Goal: Information Seeking & Learning: Learn about a topic

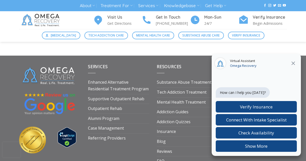
scroll to position [1787, 0]
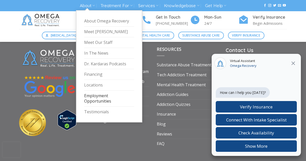
click at [99, 100] on link "Employment Opportunities" at bounding box center [109, 99] width 50 height 16
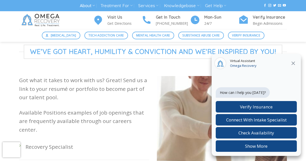
scroll to position [112, 0]
click at [293, 65] on icon at bounding box center [293, 63] width 6 height 6
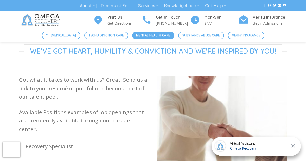
click at [162, 33] on span "Mental Health Care" at bounding box center [153, 35] width 34 height 5
